Goal: Check status: Check status

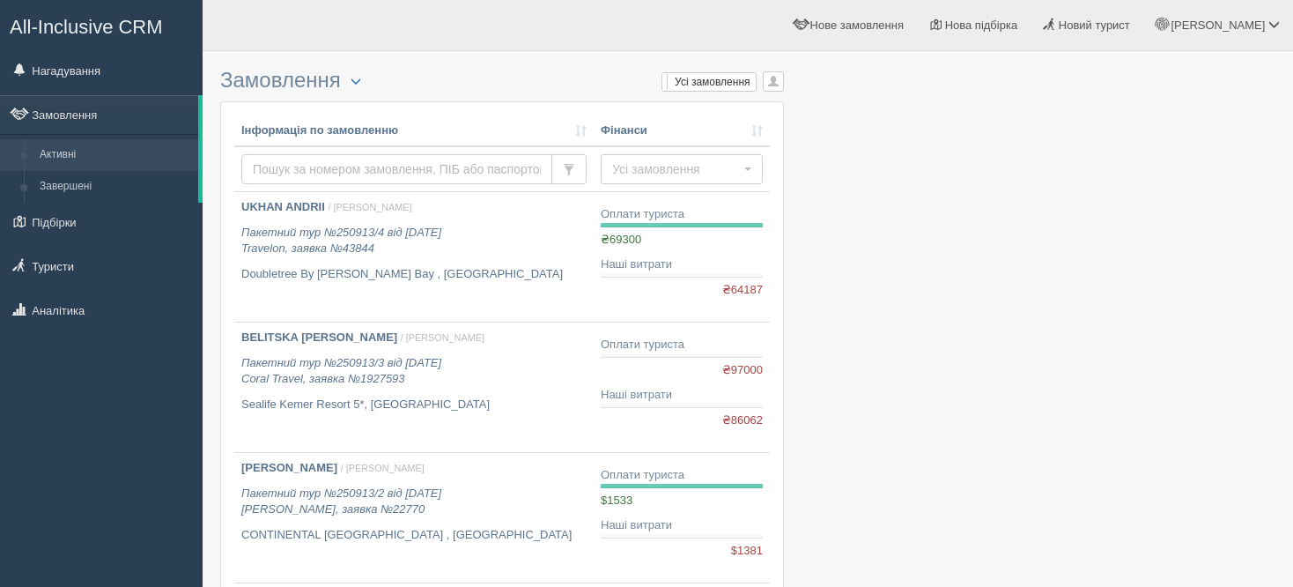
click at [368, 173] on input "text" at bounding box center [396, 169] width 311 height 30
type input "TAIB"
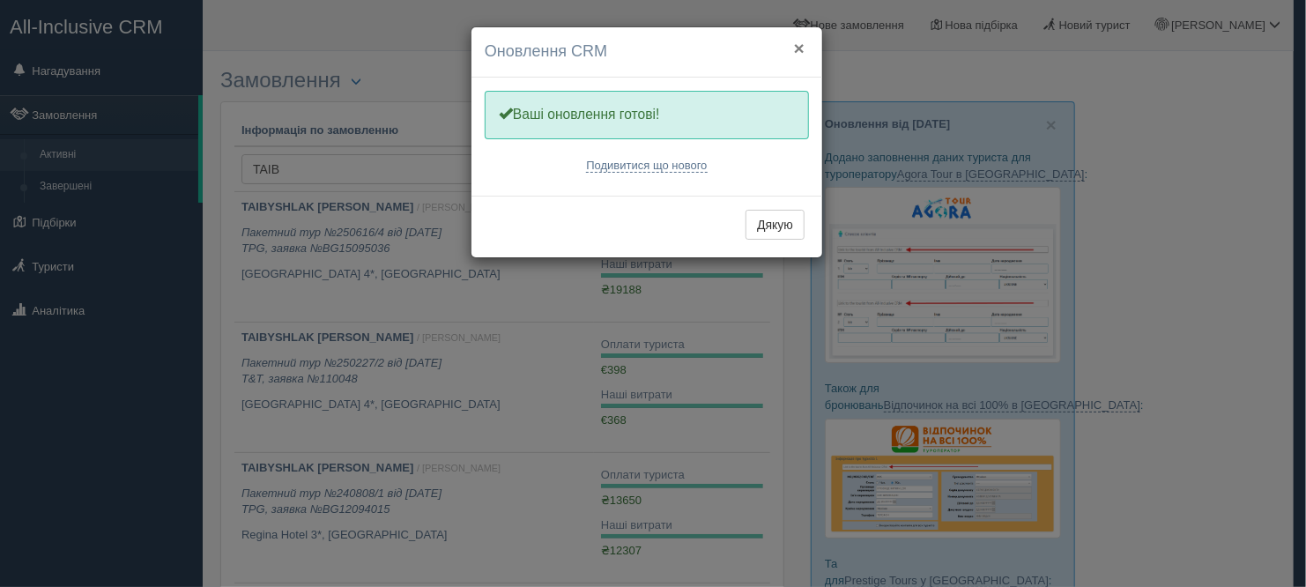
click at [796, 53] on button "×" at bounding box center [799, 48] width 11 height 19
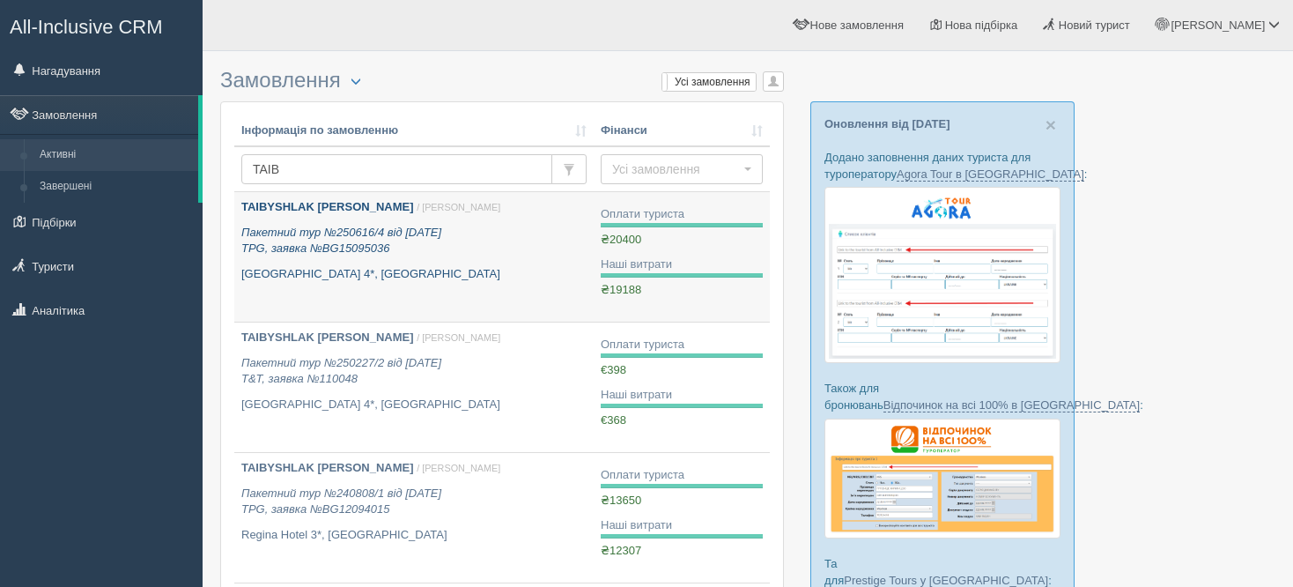
click at [397, 218] on div "TAIBYSHLAK [PERSON_NAME] / [PERSON_NAME] Пакетний тур №250616/4 від [DATE] TPG,…" at bounding box center [413, 240] width 345 height 83
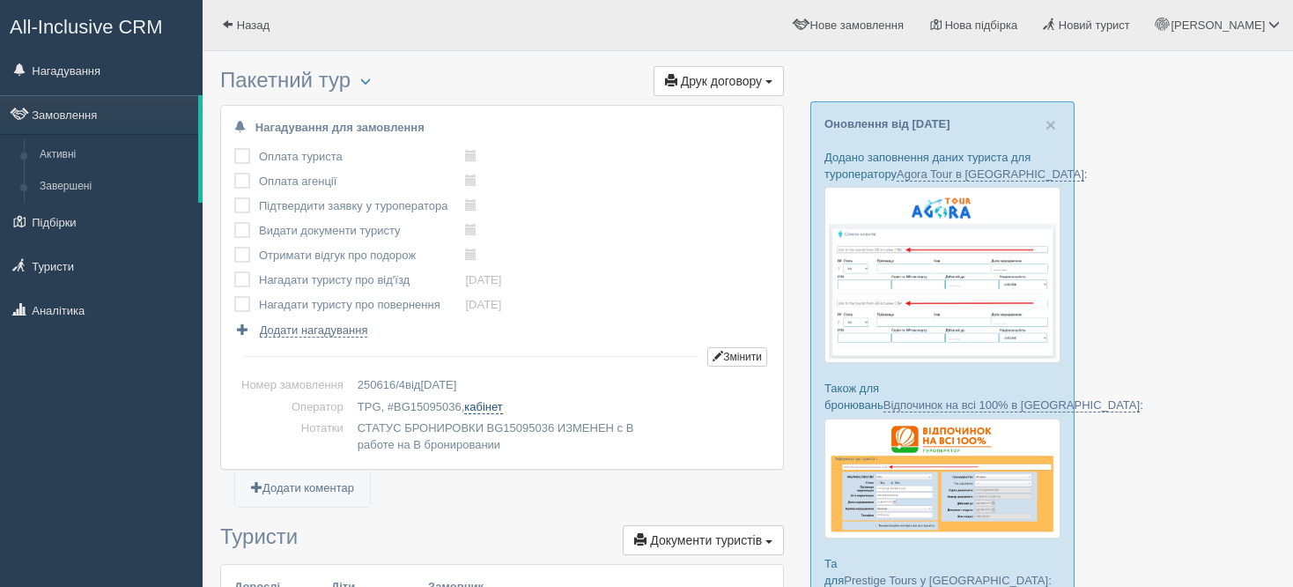
click at [496, 400] on link "кабінет" at bounding box center [483, 407] width 38 height 14
